Goal: Navigation & Orientation: Find specific page/section

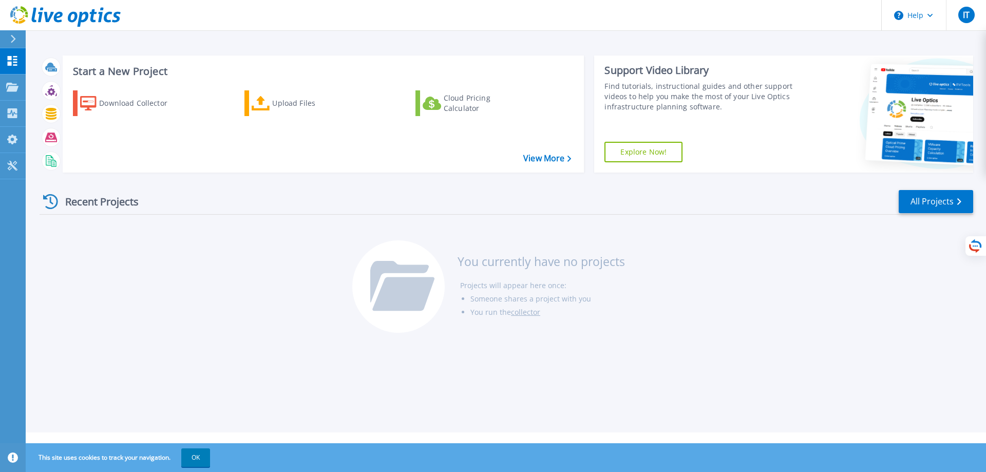
click at [20, 42] on div at bounding box center [17, 38] width 16 height 17
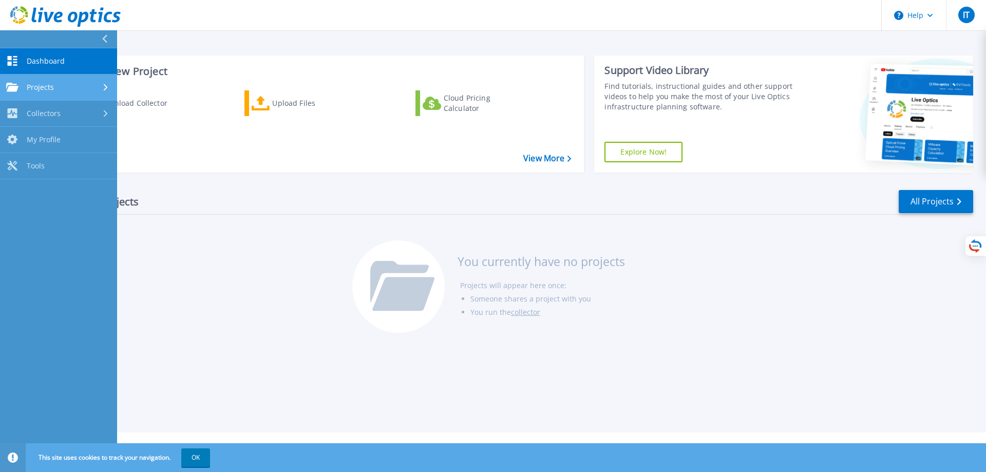
click at [42, 80] on link "Projects Projects" at bounding box center [58, 88] width 117 height 26
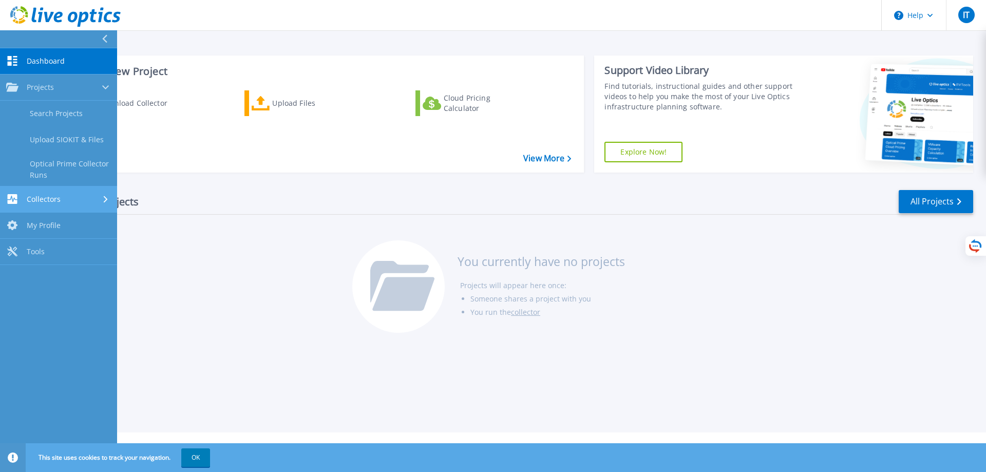
click at [78, 202] on div "Collectors" at bounding box center [58, 199] width 105 height 10
click at [276, 281] on div "Recent Projects All Projects You currently have no projects Projects will appea…" at bounding box center [507, 262] width 934 height 162
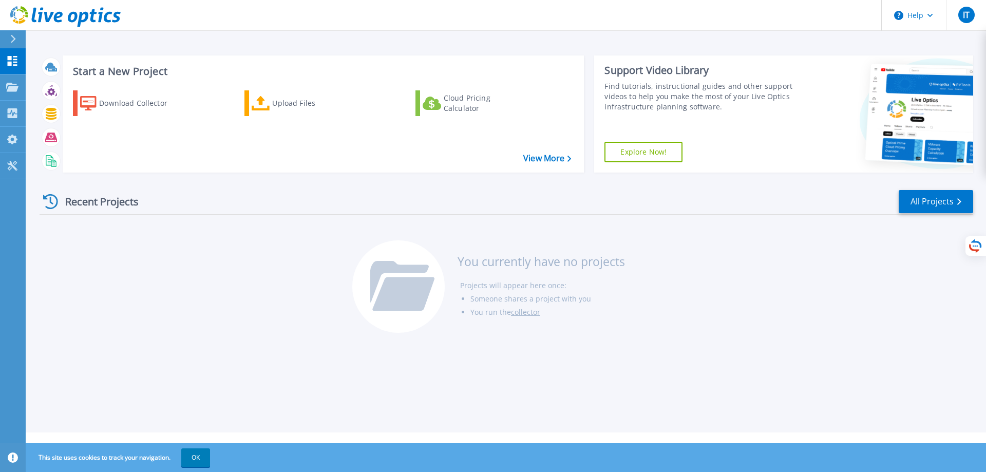
click at [12, 40] on icon at bounding box center [13, 39] width 6 height 8
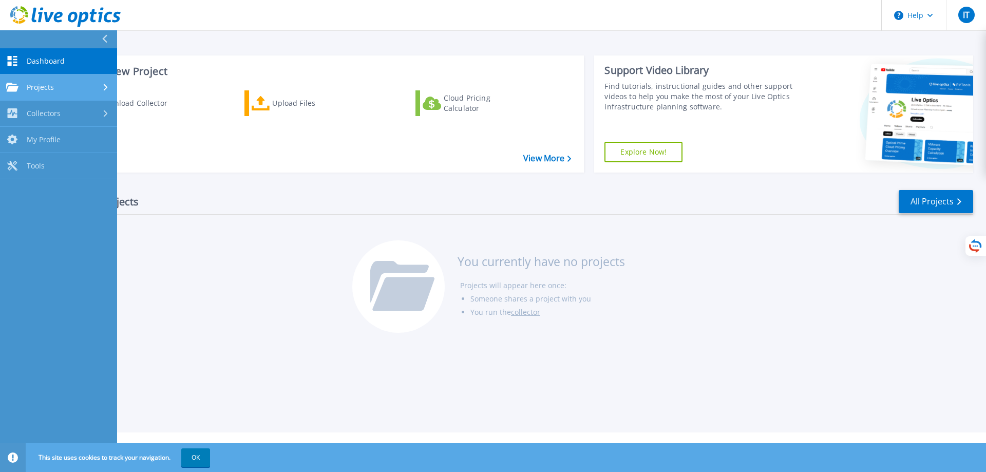
click at [47, 88] on span "Projects" at bounding box center [40, 87] width 27 height 9
drag, startPoint x: 51, startPoint y: 85, endPoint x: 63, endPoint y: 96, distance: 15.7
click at [51, 85] on span "Projects" at bounding box center [40, 87] width 27 height 9
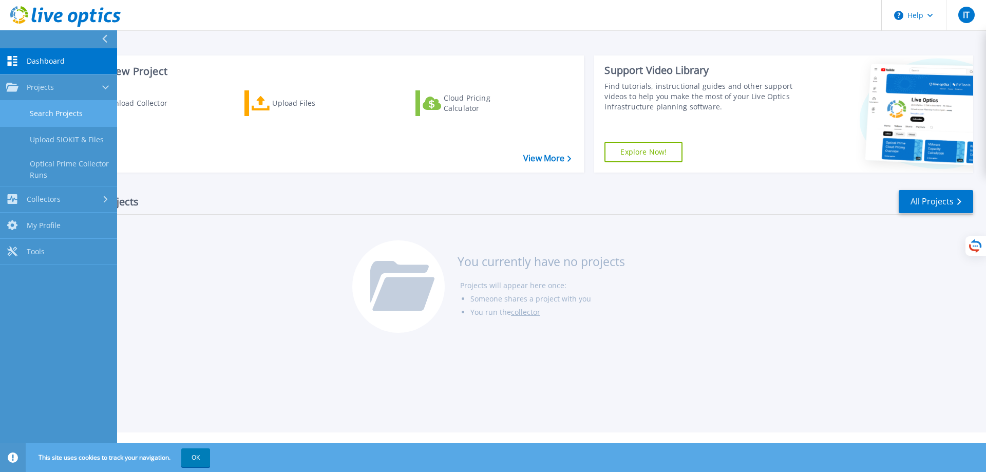
click at [71, 115] on link "Search Projects" at bounding box center [58, 114] width 117 height 26
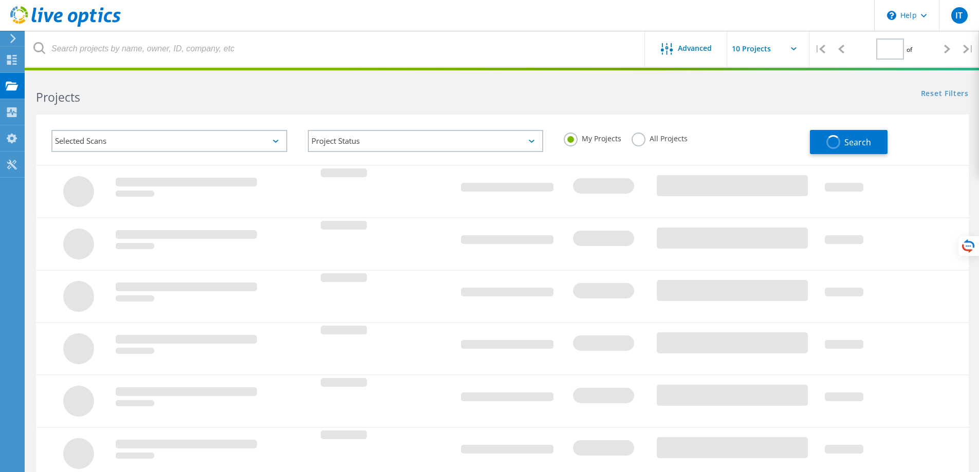
type input "1"
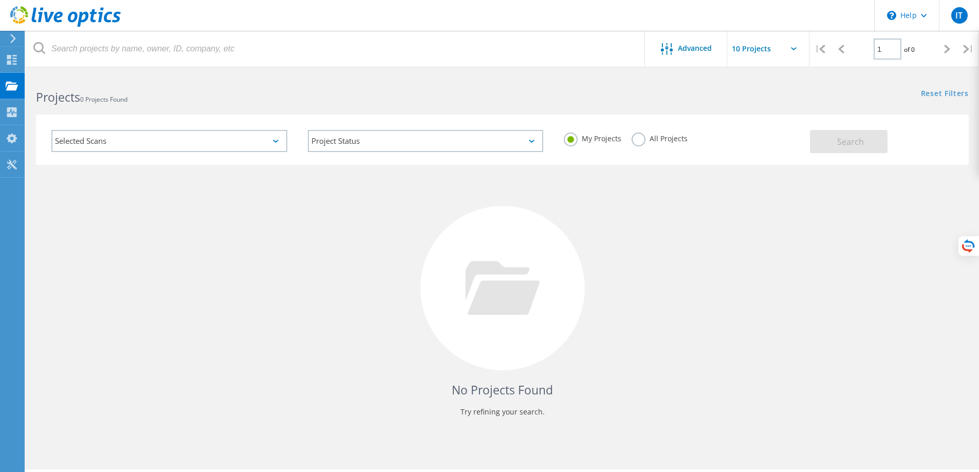
click at [242, 152] on div "Selected Scans" at bounding box center [169, 141] width 256 height 43
click at [249, 146] on div "Selected Scans" at bounding box center [169, 141] width 236 height 22
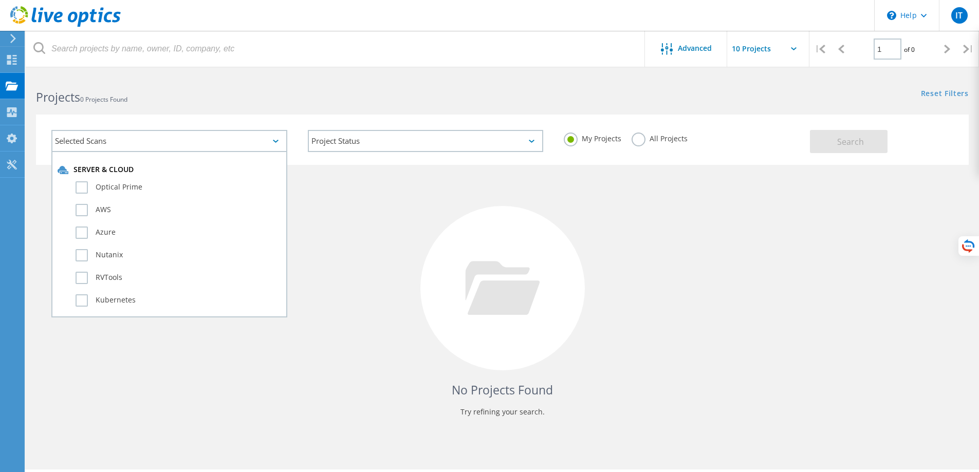
click at [386, 223] on div "No Projects Found Try refining your search." at bounding box center [502, 298] width 933 height 266
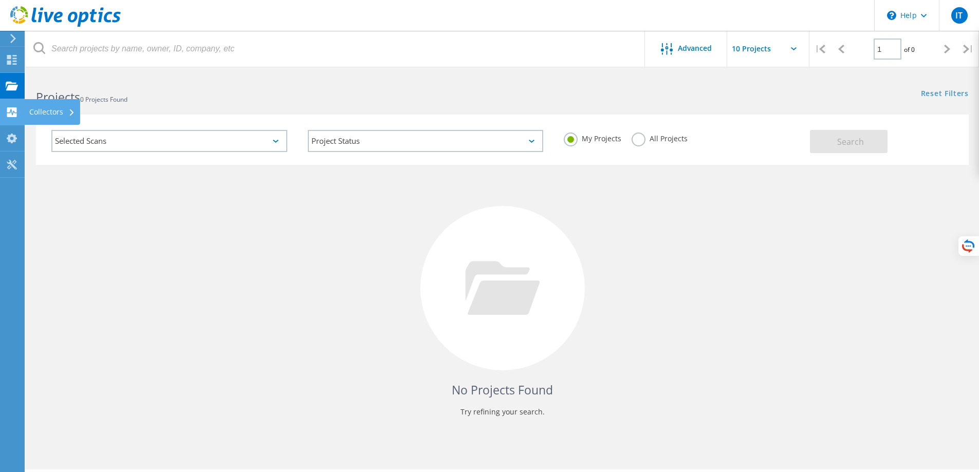
click at [39, 118] on div "Collectors" at bounding box center [52, 112] width 56 height 26
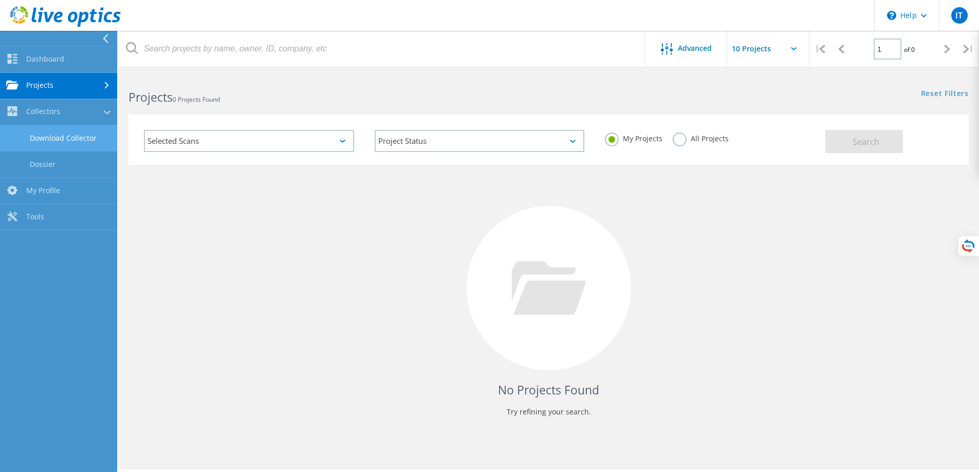
click at [80, 141] on link "Download Collector" at bounding box center [58, 138] width 117 height 26
